Goal: Check status: Check status

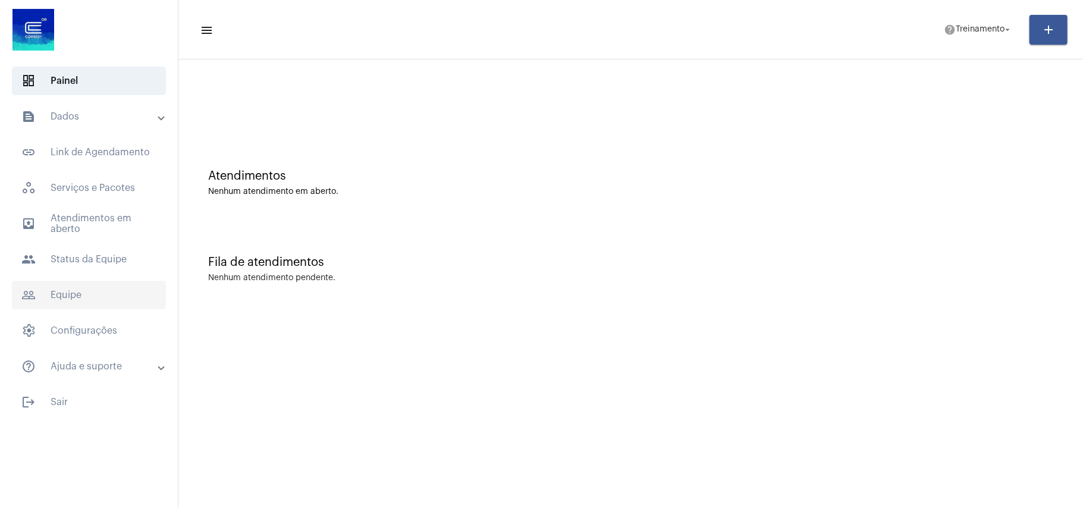
click at [96, 291] on span "people_outline Equipe" at bounding box center [89, 295] width 154 height 29
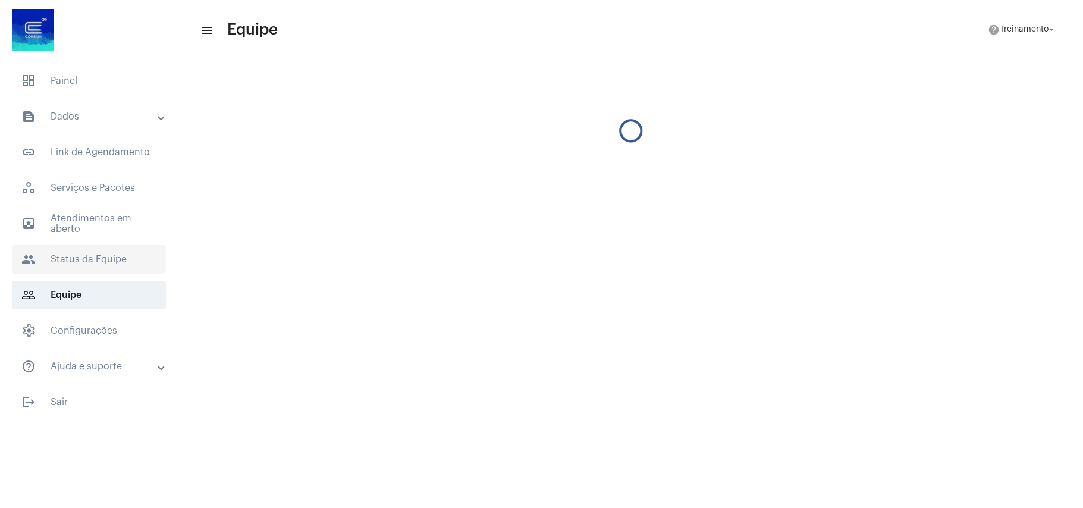
click at [96, 247] on span "people Status da Equipe" at bounding box center [89, 259] width 154 height 29
